Goal: Transaction & Acquisition: Book appointment/travel/reservation

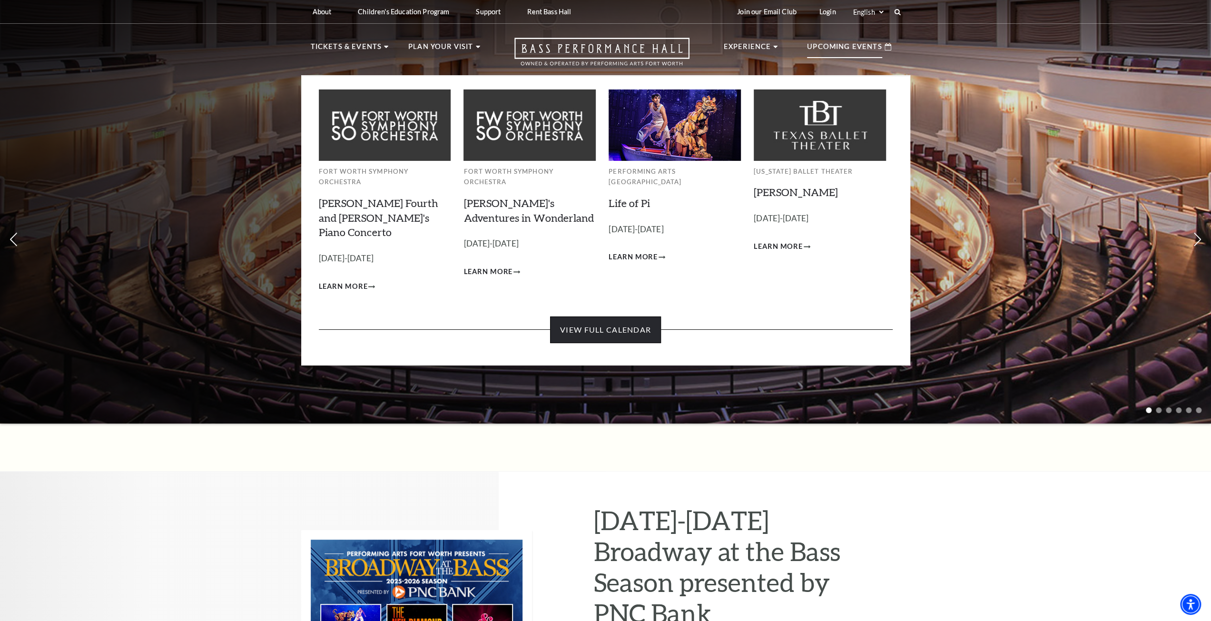
click at [611, 316] on link "View Full Calendar" at bounding box center [605, 329] width 111 height 27
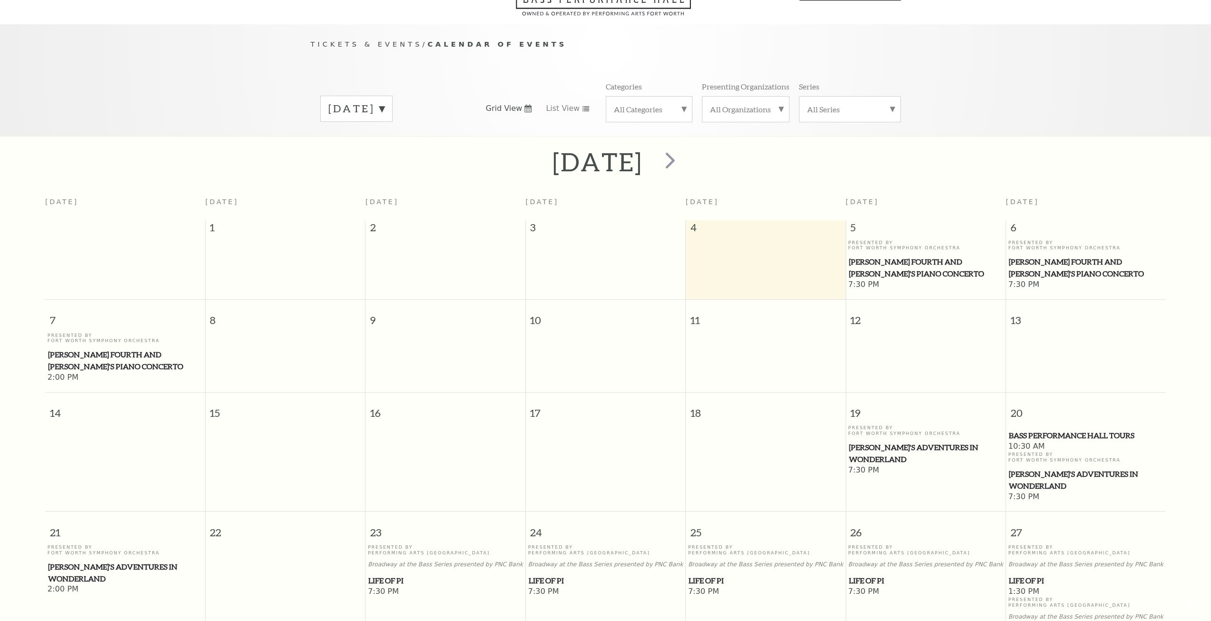
scroll to position [84, 0]
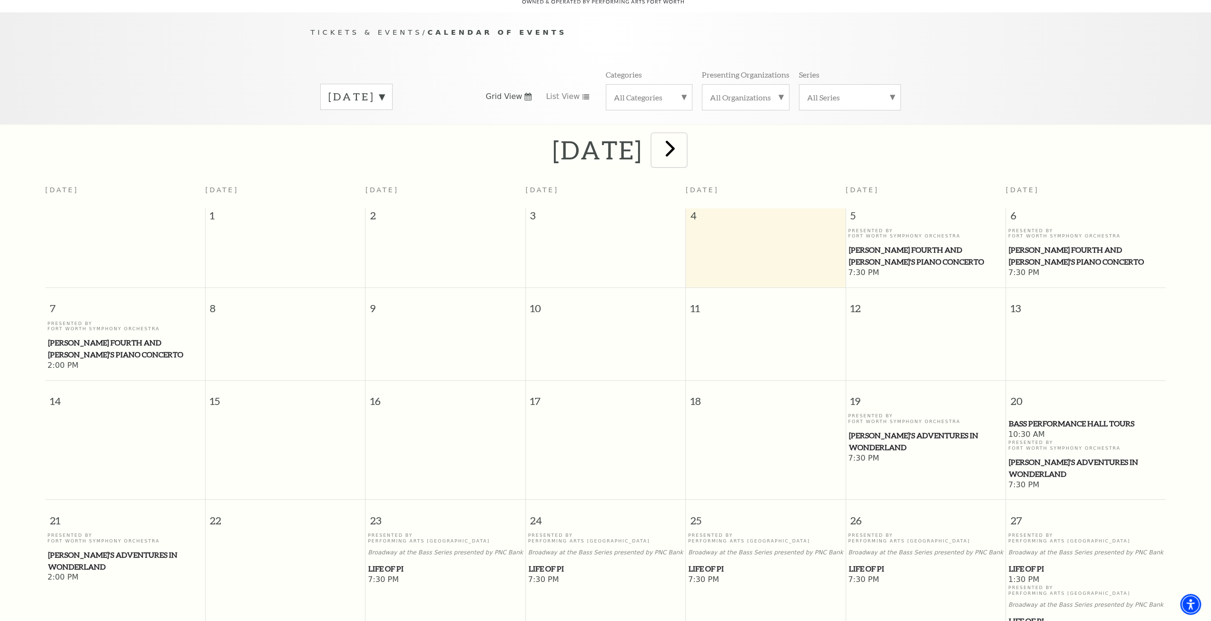
click at [684, 135] on span "next" at bounding box center [670, 148] width 27 height 27
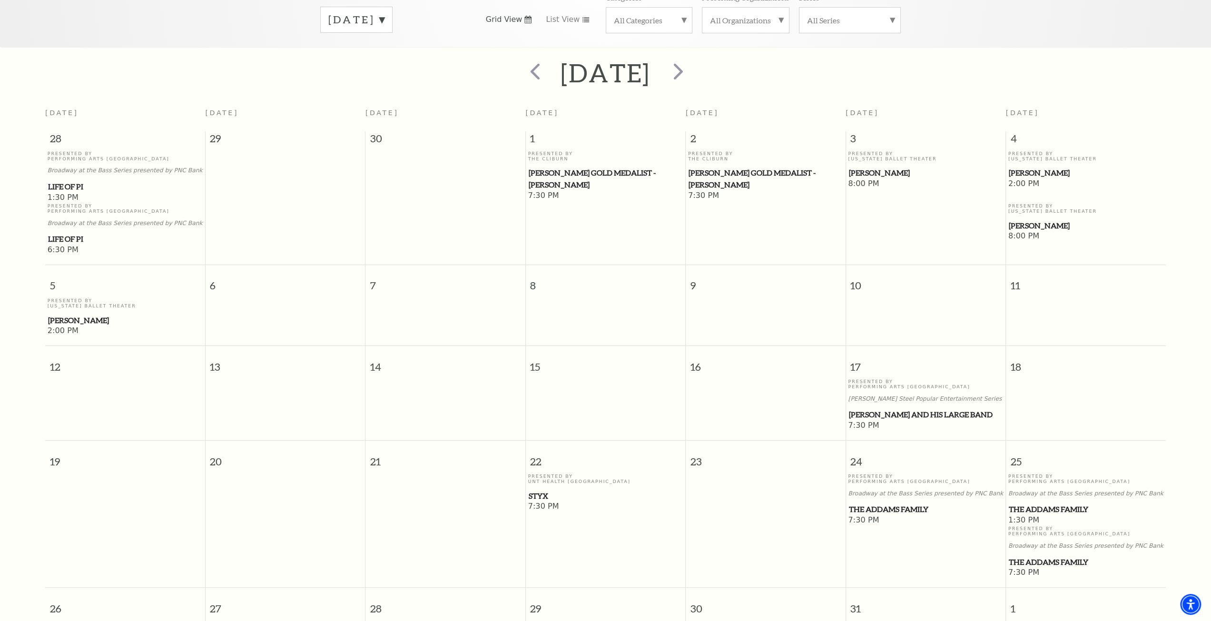
scroll to position [131, 0]
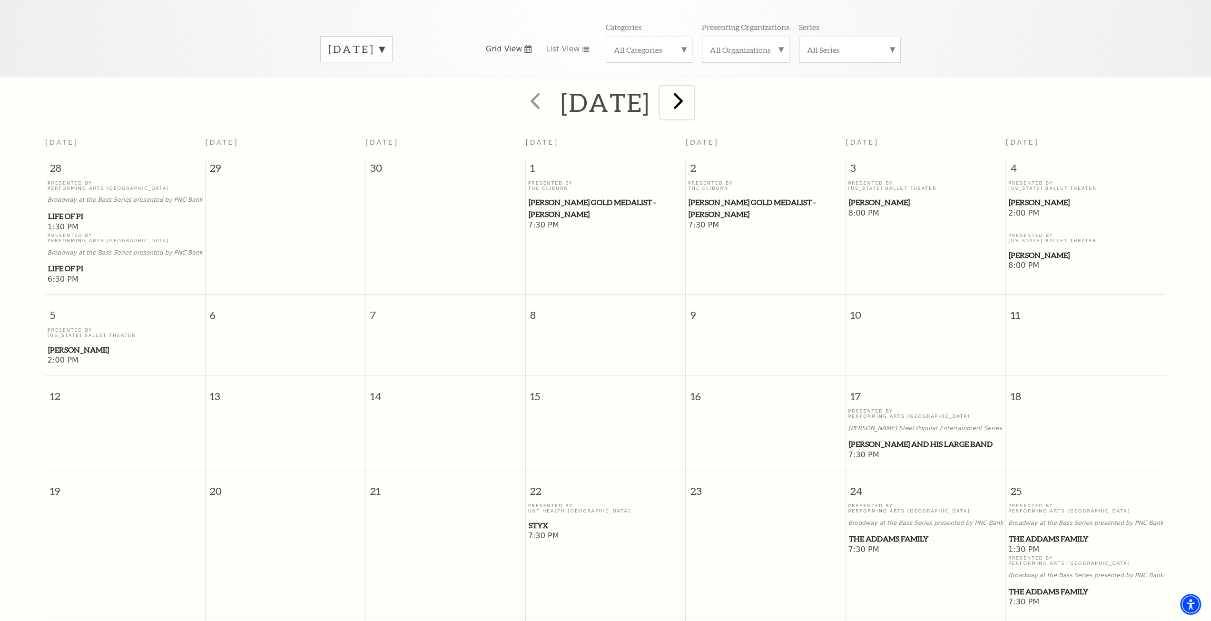
click at [692, 87] on span "next" at bounding box center [678, 100] width 27 height 27
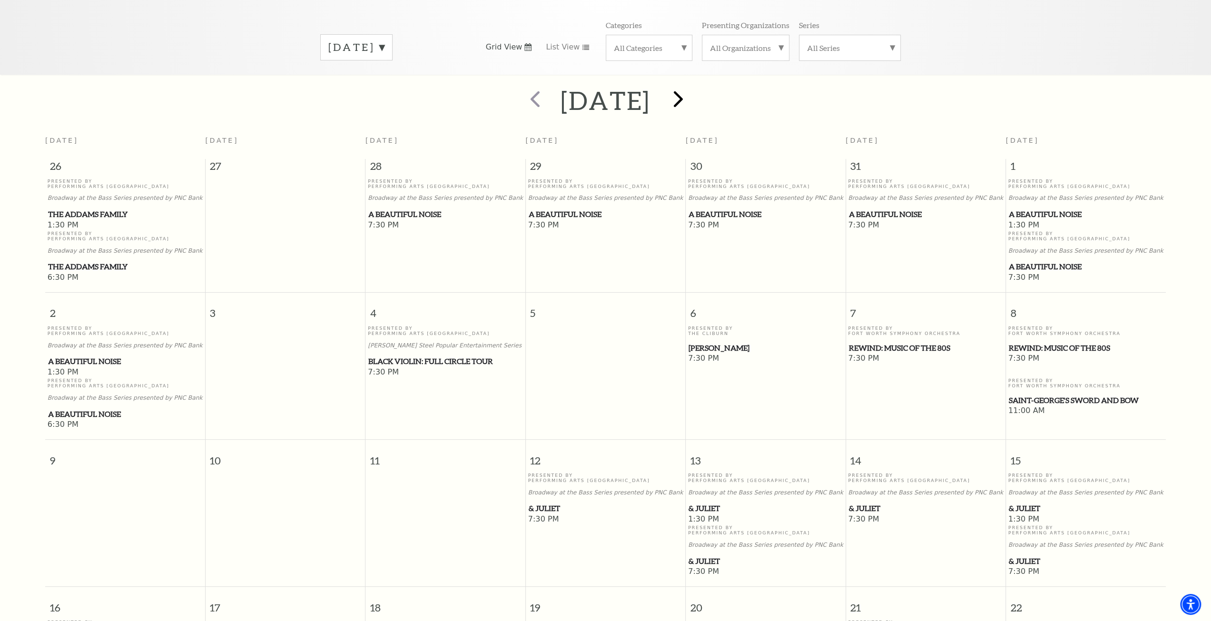
scroll to position [36, 0]
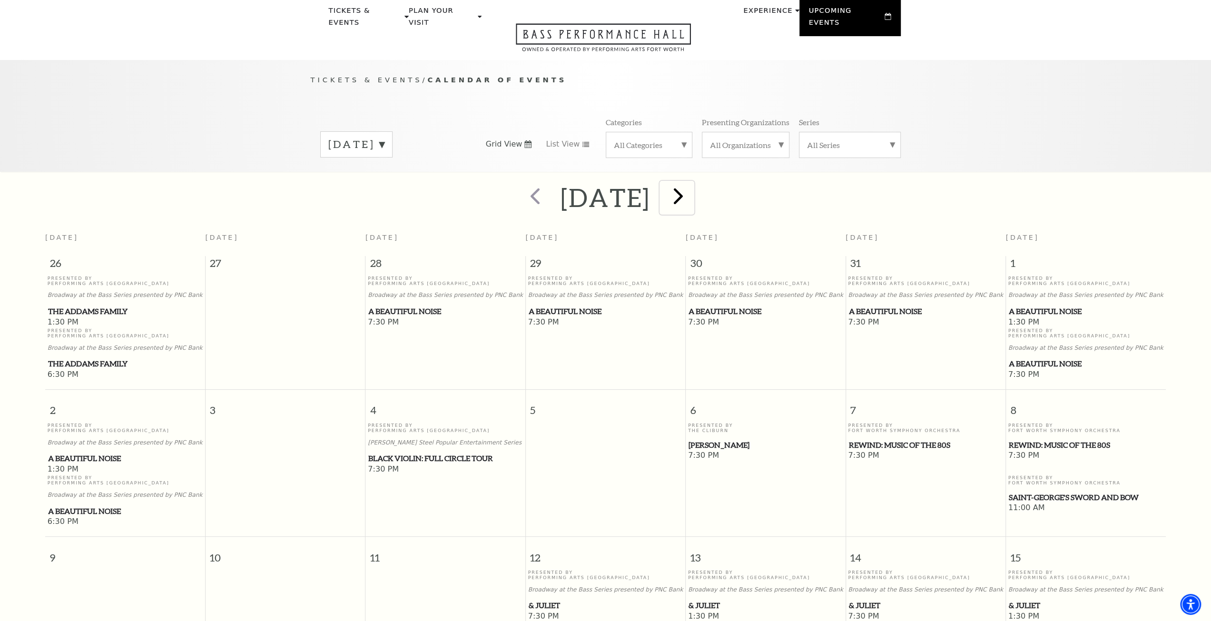
click at [692, 182] on span "next" at bounding box center [678, 195] width 27 height 27
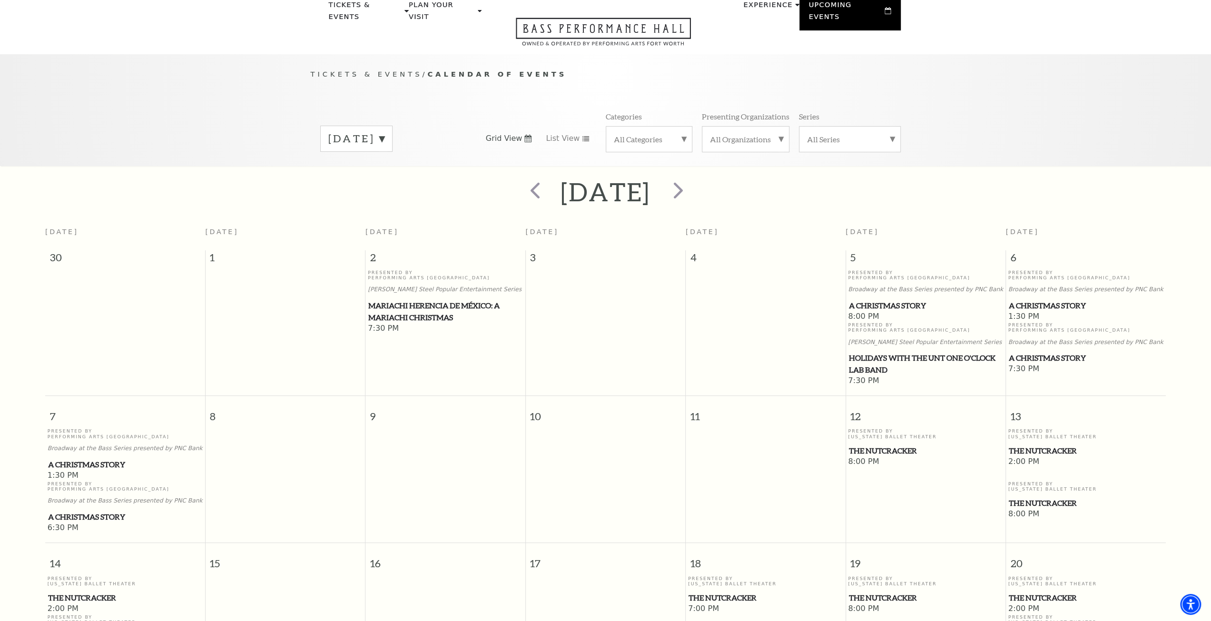
scroll to position [0, 0]
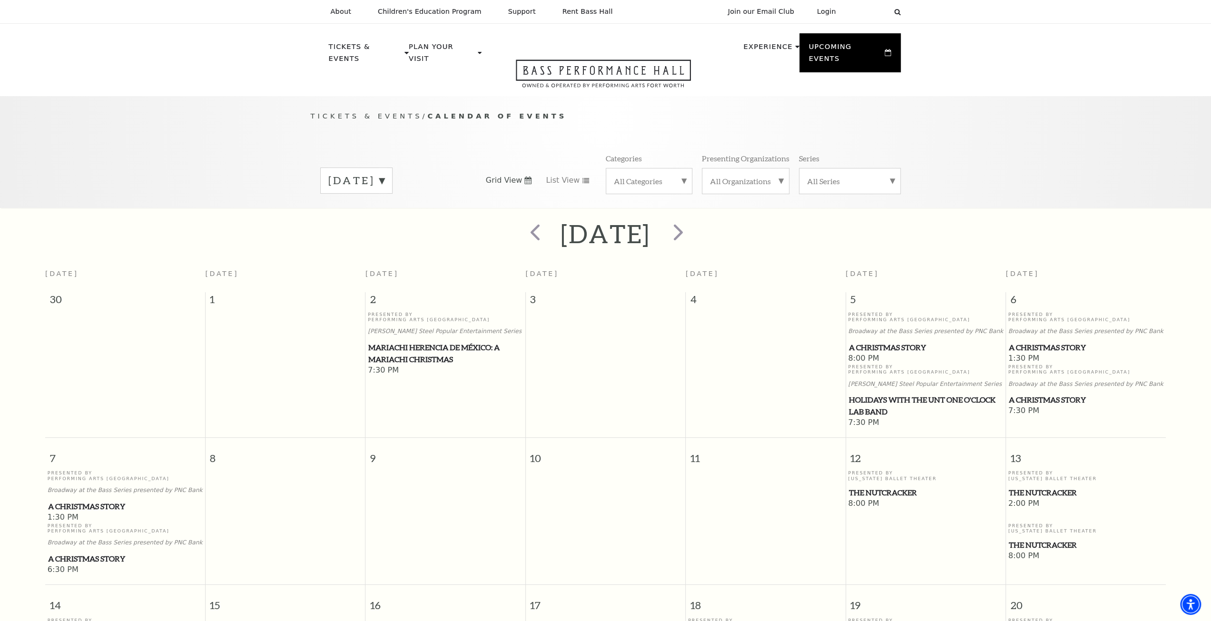
click at [889, 342] on span "A Christmas Story" at bounding box center [926, 348] width 154 height 12
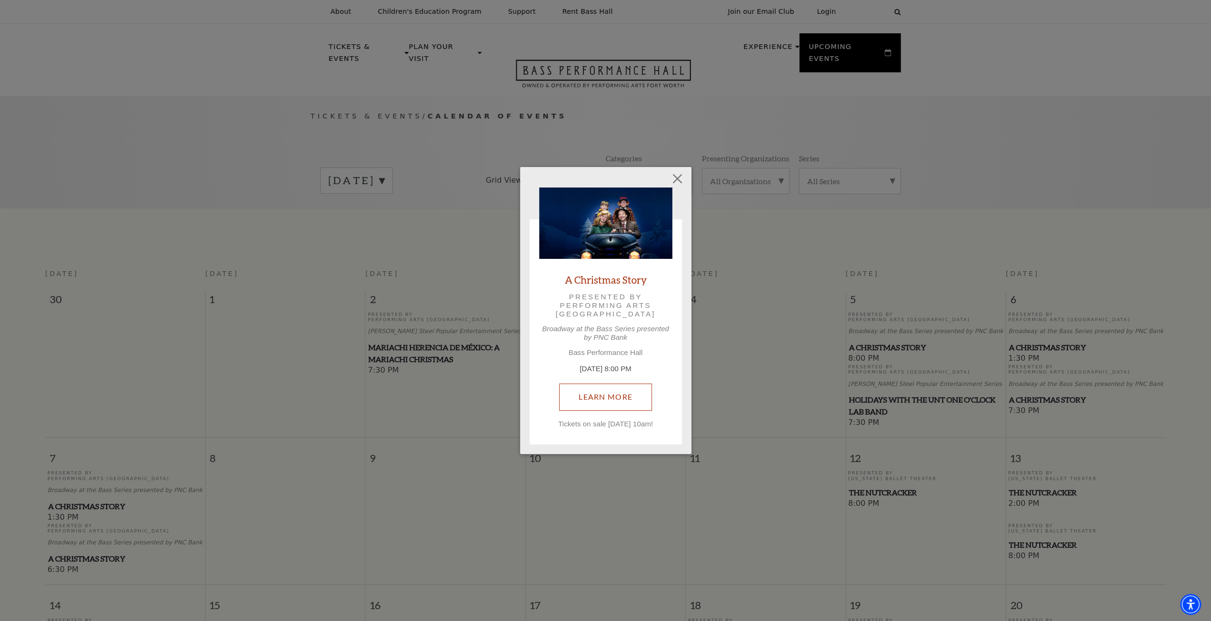
click at [630, 396] on link "Learn More" at bounding box center [605, 397] width 93 height 27
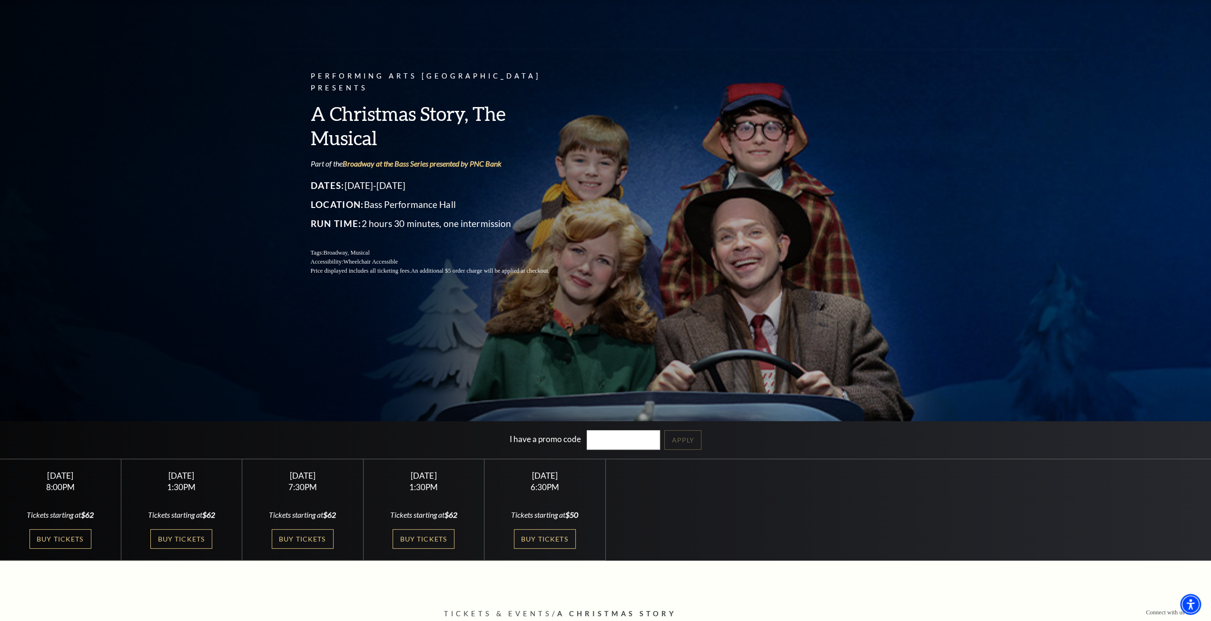
scroll to position [48, 0]
